Goal: Answer question/provide support: Share knowledge or assist other users

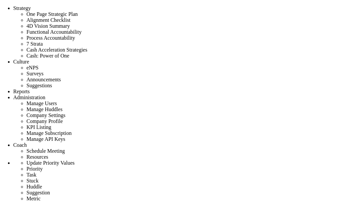
click at [27, 142] on span "Coach" at bounding box center [20, 145] width 14 height 6
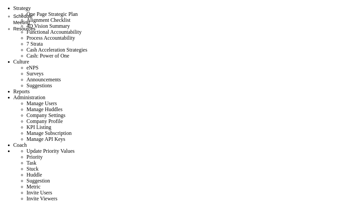
click at [32, 15] on span "Schedule Meeting" at bounding box center [22, 20] width 19 height 12
click at [27, 142] on span "Coach" at bounding box center [20, 145] width 14 height 6
click at [35, 30] on span "Resources" at bounding box center [24, 28] width 22 height 5
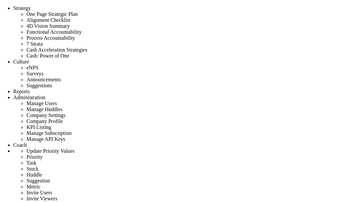
type input "ok now"
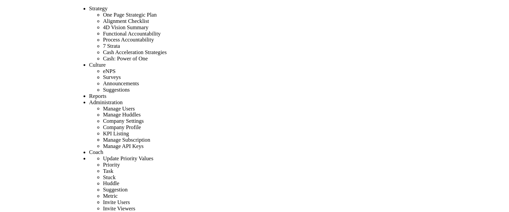
scroll to position [43, 0]
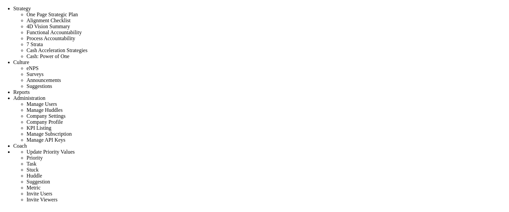
scroll to position [39, 0]
drag, startPoint x: 256, startPoint y: 25, endPoint x: 415, endPoint y: 201, distance: 237.0
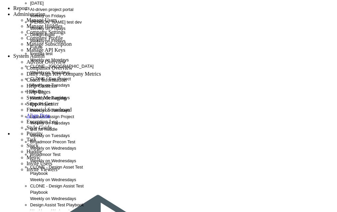
click at [36, 25] on span "[PERSON_NAME] test dev" at bounding box center [56, 22] width 52 height 5
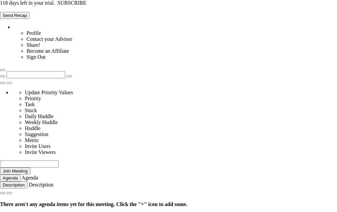
type input "[DATE]"
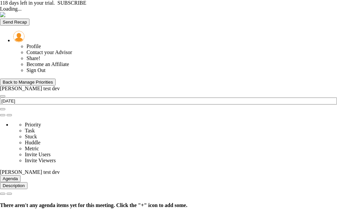
type input "[DATE]"
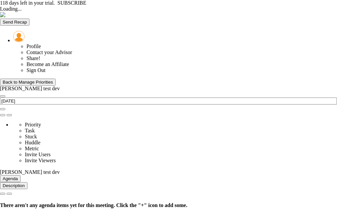
type input "[DATE]"
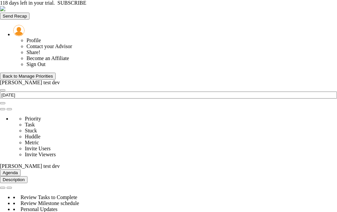
type input "Risk Items Closed - [PERSON_NAME] test dev"
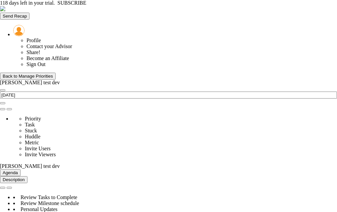
type input "Permits Approved - [PERSON_NAME] test dev"
click at [30, 74] on div "Back to Manage Priorities" at bounding box center [28, 76] width 50 height 5
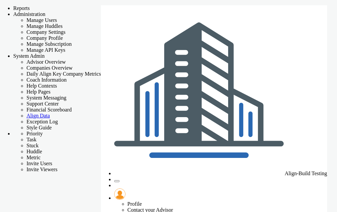
checkbox input "false"
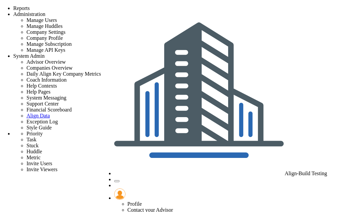
scroll to position [47, 0]
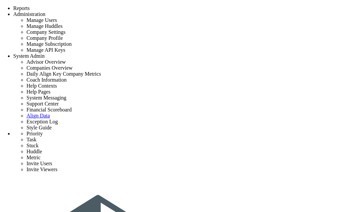
scroll to position [47, 0]
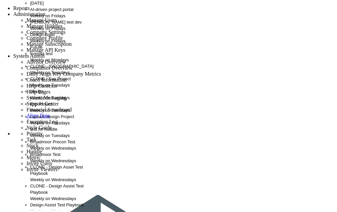
scroll to position [0, 0]
click at [61, 31] on div "Weekly on Fridays" at bounding box center [66, 28] width 72 height 6
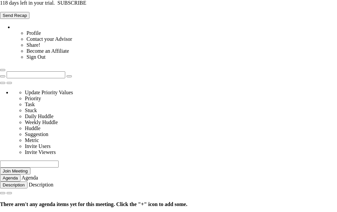
type input "[DATE]"
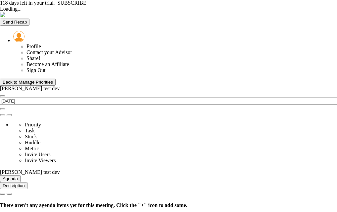
type input "[DATE]"
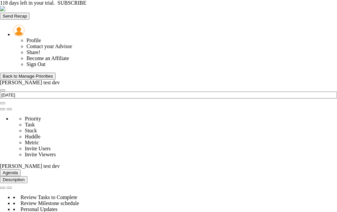
type input "Scope Locked - [PERSON_NAME] test dev"
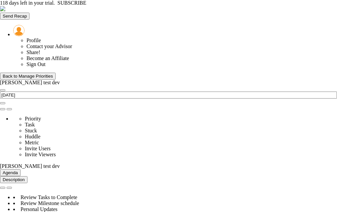
type input "GMP Scope Validated - [PERSON_NAME] test dev"
type input "[PERSON_NAME]"
radio input "true"
type input "100"
type input "85"
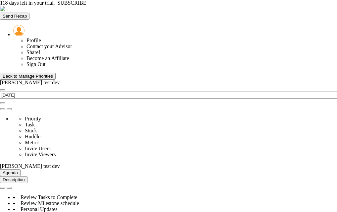
type input "70"
type input "60"
type input "0"
type input "GMP Scope Validated - [PERSON_NAME] test dev"
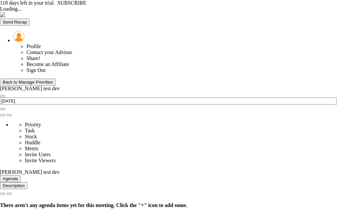
type input "[DATE]"
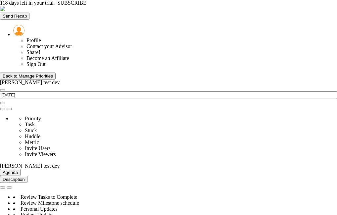
scroll to position [729, 0]
type input "Risk Items Closed - [PERSON_NAME] test dev"
type input "[PERSON_NAME]"
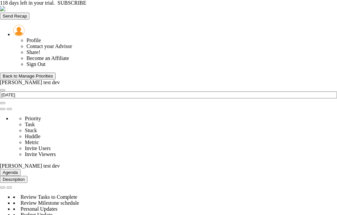
radio input "true"
type input "95"
type input "90"
type input "75"
type input "60"
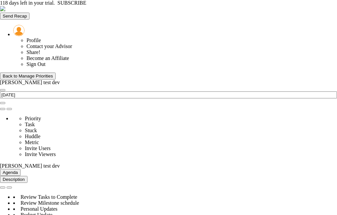
type input "0"
type input "Risk Items Closed - [PERSON_NAME] test dev"
click at [53, 74] on div "Back to Manage Priorities" at bounding box center [28, 76] width 50 height 5
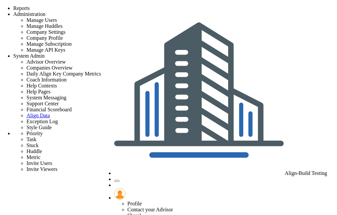
checkbox input "false"
click at [45, 53] on span "System Admin" at bounding box center [28, 56] width 31 height 6
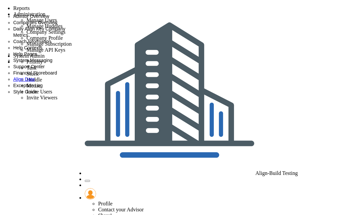
click at [43, 88] on span "Exception Log" at bounding box center [27, 85] width 29 height 5
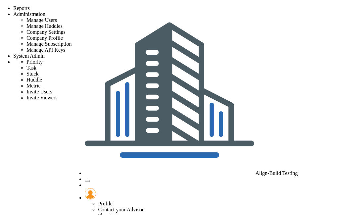
click at [45, 53] on span "System Admin" at bounding box center [28, 56] width 31 height 6
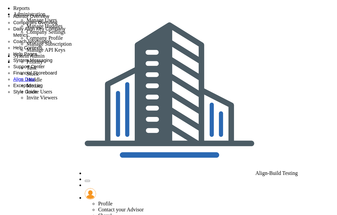
click at [51, 44] on span "Coach Information" at bounding box center [32, 41] width 38 height 5
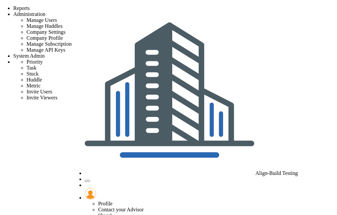
type input "[PERSON_NAME]"
